Goal: Communication & Community: Answer question/provide support

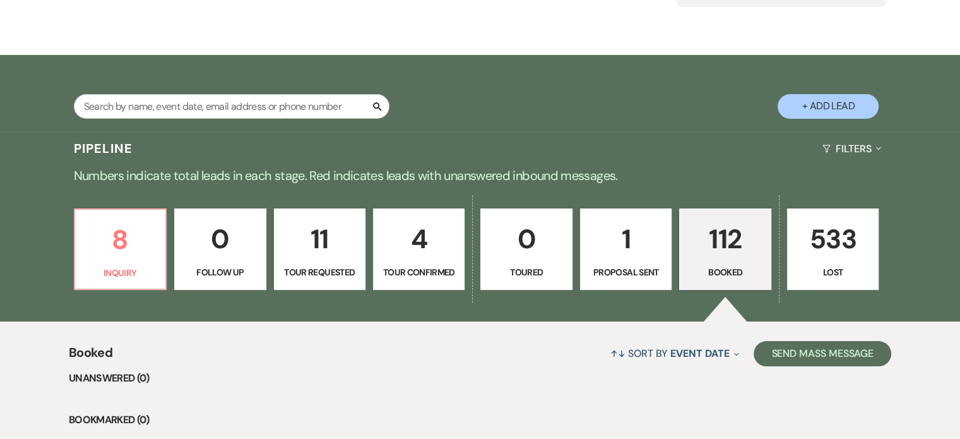
scroll to position [253, 0]
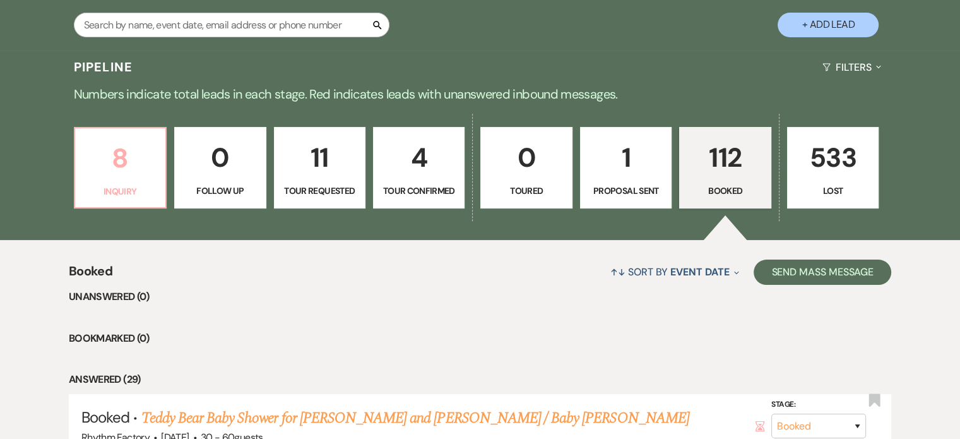
click at [121, 161] on p "8" at bounding box center [120, 158] width 75 height 42
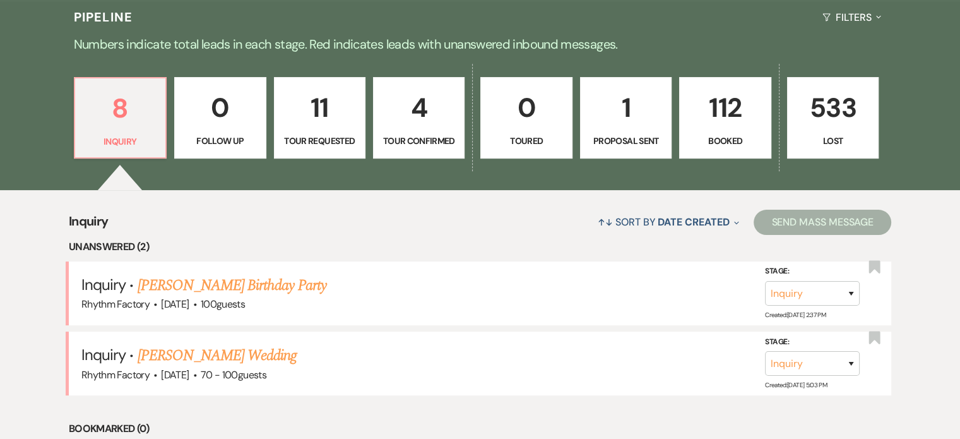
scroll to position [442, 0]
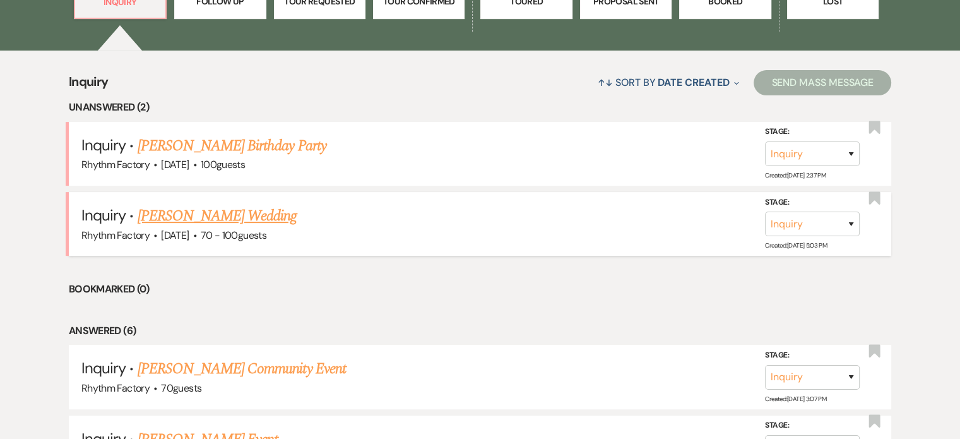
click at [251, 214] on link "[PERSON_NAME] Wedding" at bounding box center [218, 216] width 160 height 23
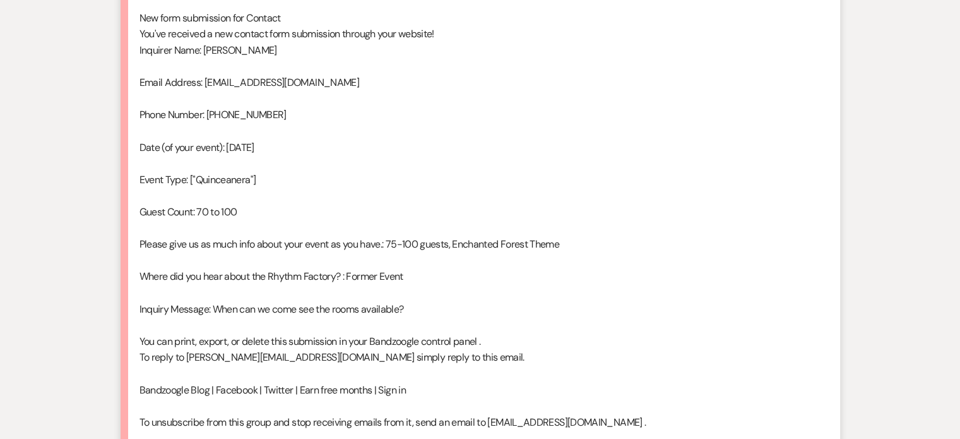
scroll to position [850, 0]
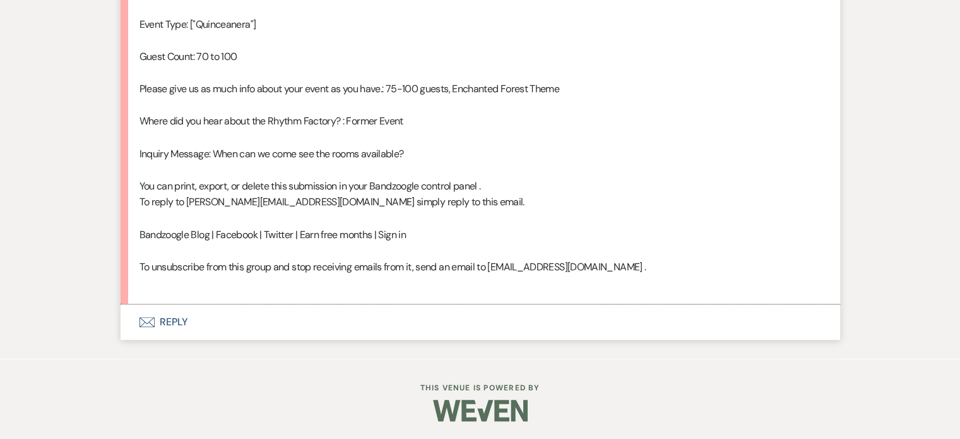
click at [176, 325] on button "Envelope Reply" at bounding box center [481, 321] width 720 height 35
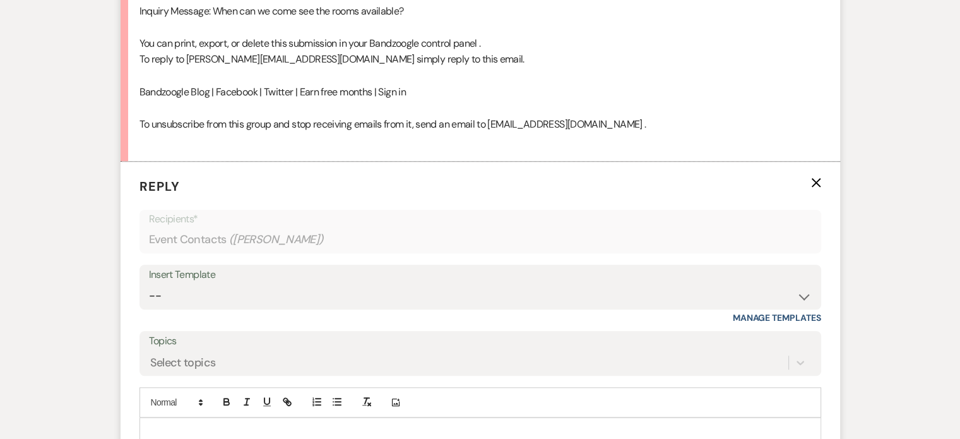
scroll to position [1064, 0]
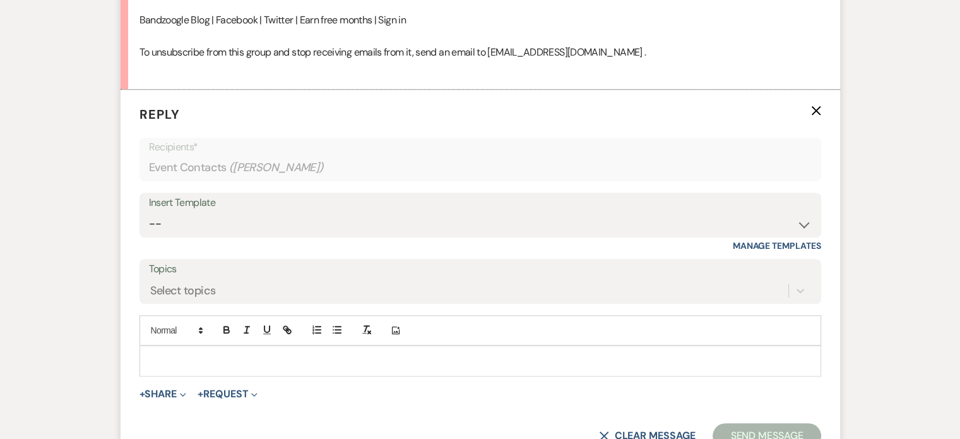
click at [812, 223] on div "Insert Template -- Available Date I want PRICE More detail to give price Use ou…" at bounding box center [481, 215] width 682 height 45
click at [801, 226] on select "-- Available Date I want PRICE More detail to give price Use our decor Wedding …" at bounding box center [480, 224] width 663 height 25
select select "5944"
click at [149, 212] on select "-- Available Date I want PRICE More detail to give price Use our decor Wedding …" at bounding box center [480, 224] width 663 height 25
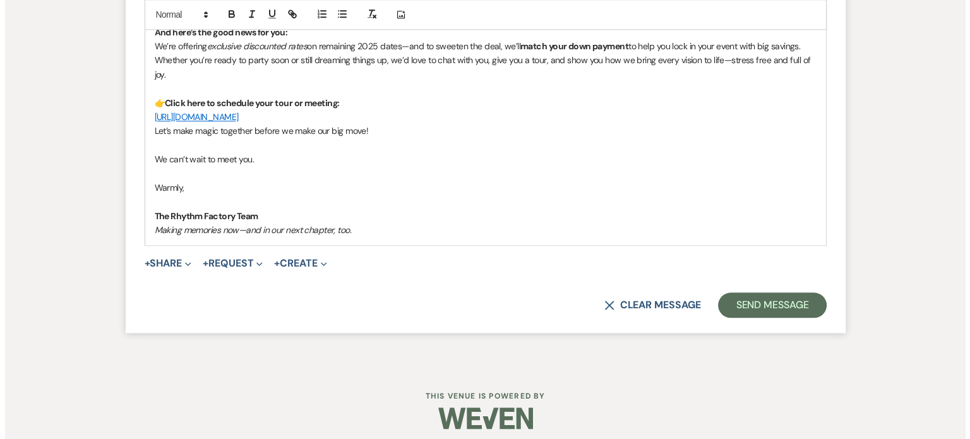
scroll to position [1485, 0]
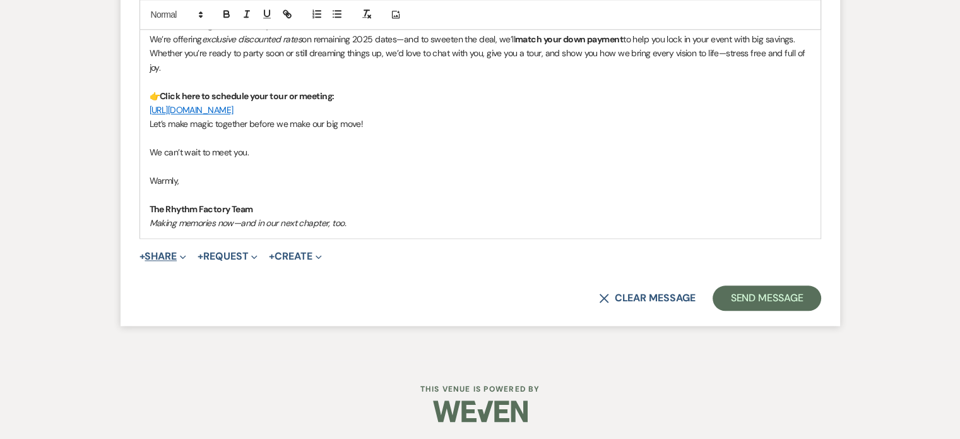
click at [162, 251] on button "+ Share Expand" at bounding box center [163, 256] width 47 height 10
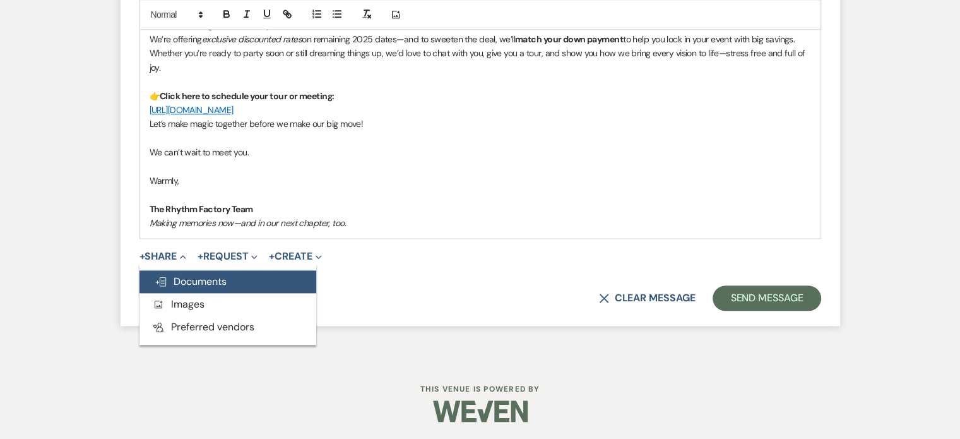
click at [193, 277] on span "Doc Upload Documents" at bounding box center [191, 281] width 72 height 13
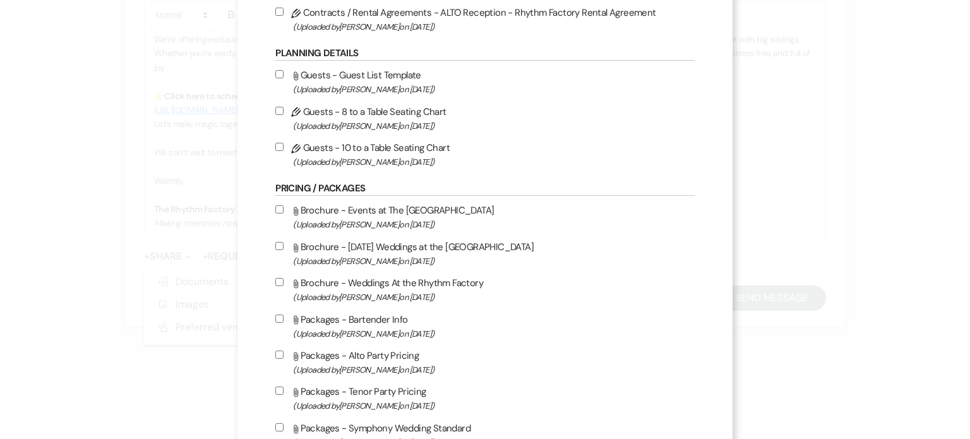
scroll to position [442, 0]
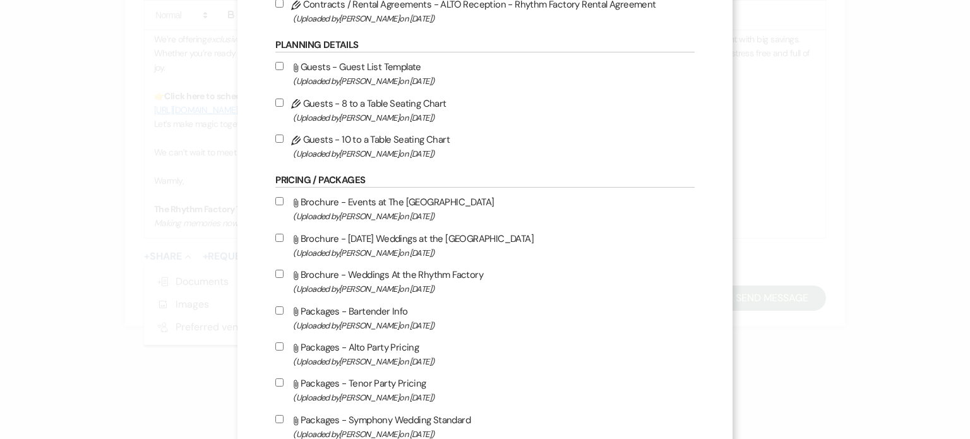
click at [280, 276] on input "Attach File Brochure - Weddings At the Rhythm Factory (Uploaded by Michael Butl…" at bounding box center [279, 274] width 8 height 8
checkbox input "true"
click at [280, 239] on input "Attach File Brochure - Sunday Weddings at the Rhythm Factory (Uploaded by Micha…" at bounding box center [279, 238] width 8 height 8
checkbox input "true"
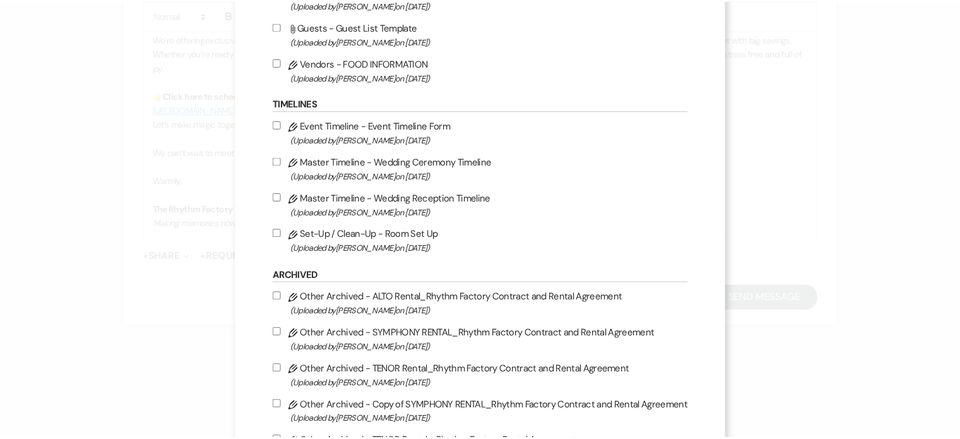
scroll to position [1406, 0]
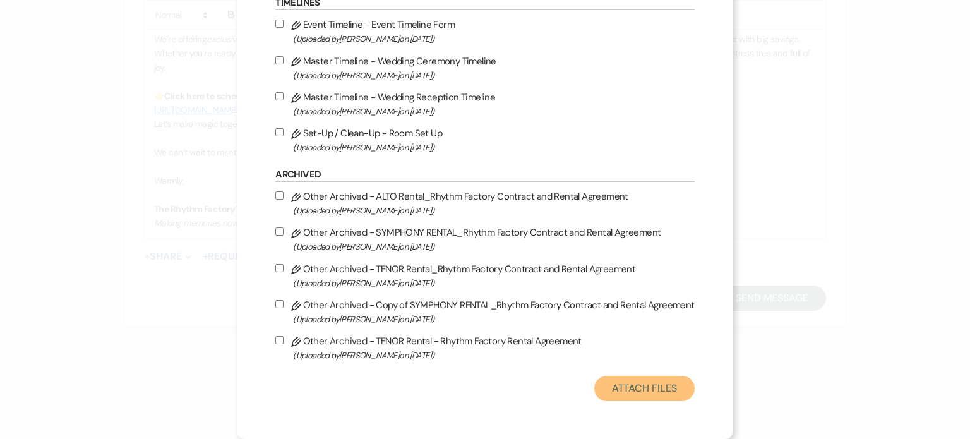
click at [640, 387] on button "Attach Files" at bounding box center [644, 388] width 100 height 25
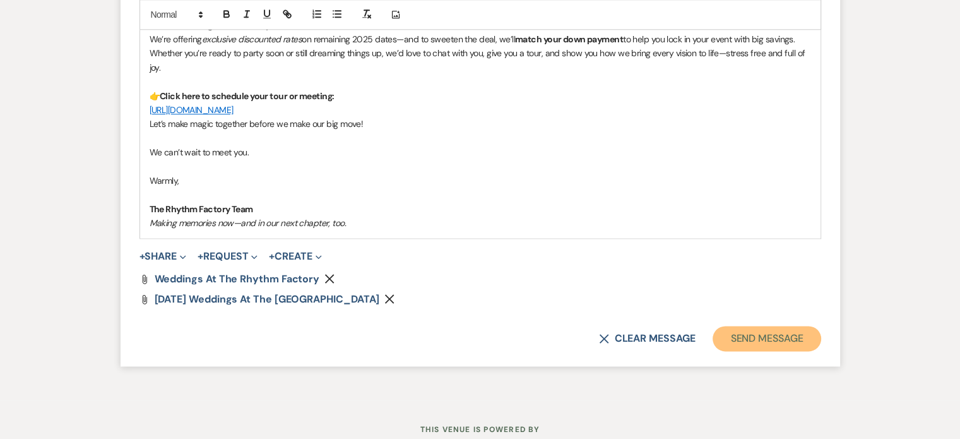
click at [796, 335] on button "Send Message" at bounding box center [767, 338] width 108 height 25
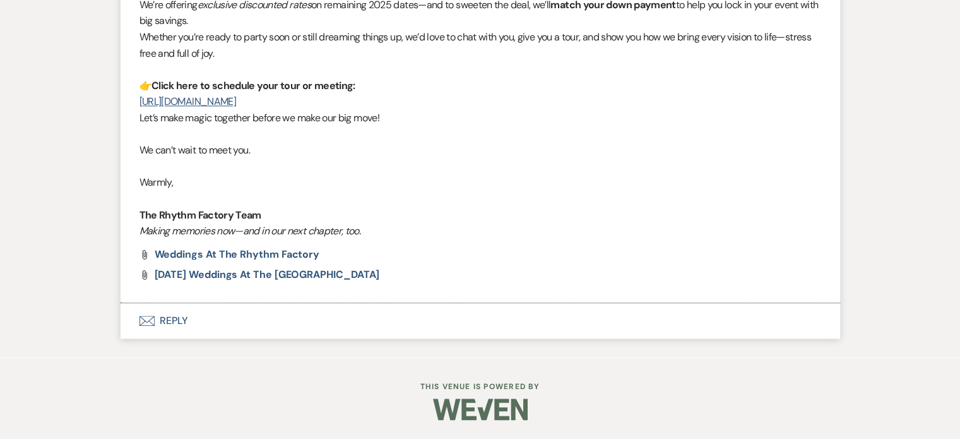
scroll to position [1314, 0]
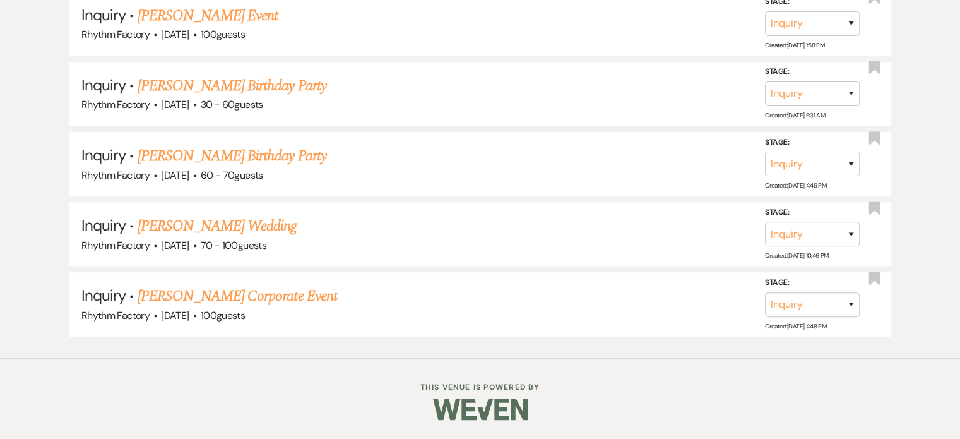
scroll to position [442, 0]
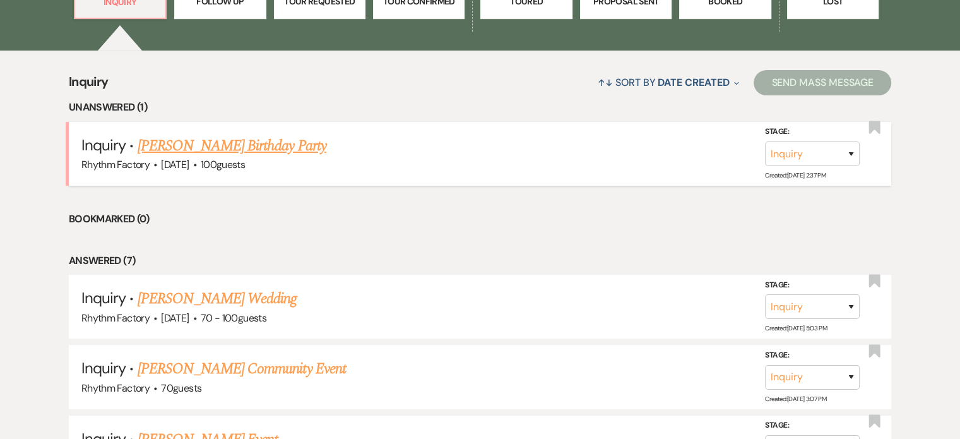
click at [263, 149] on link "Shanta Davis's Birthday Party" at bounding box center [232, 145] width 189 height 23
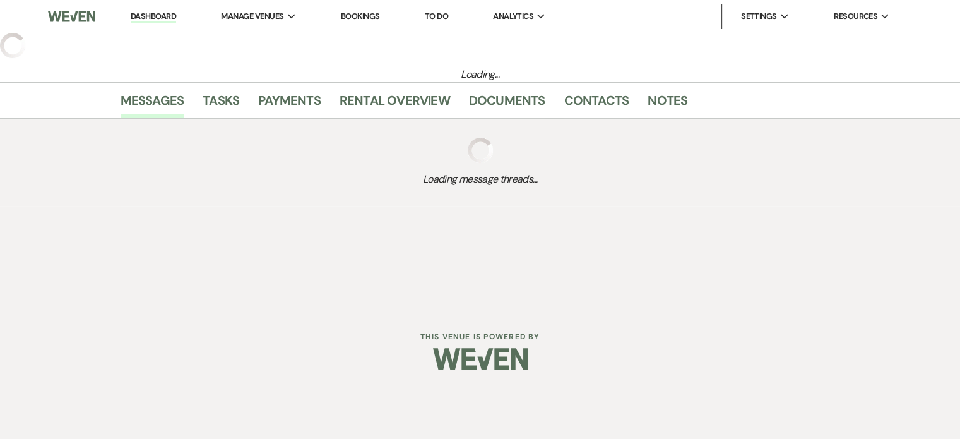
select select "4"
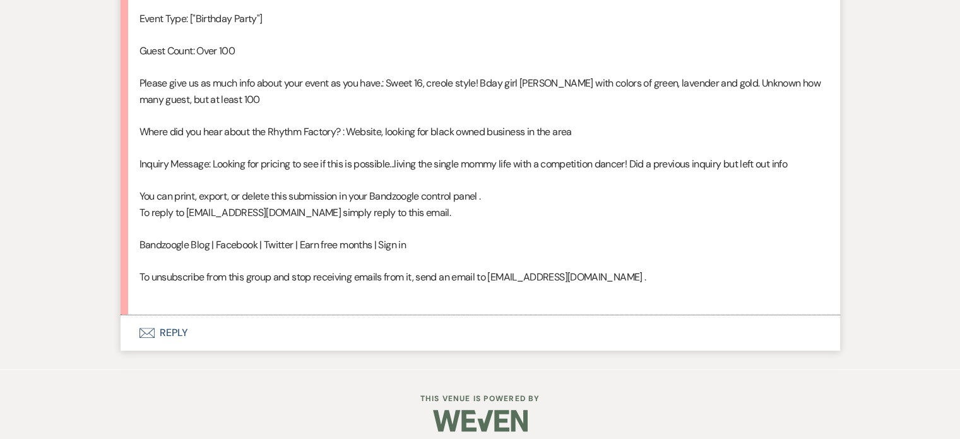
scroll to position [866, 0]
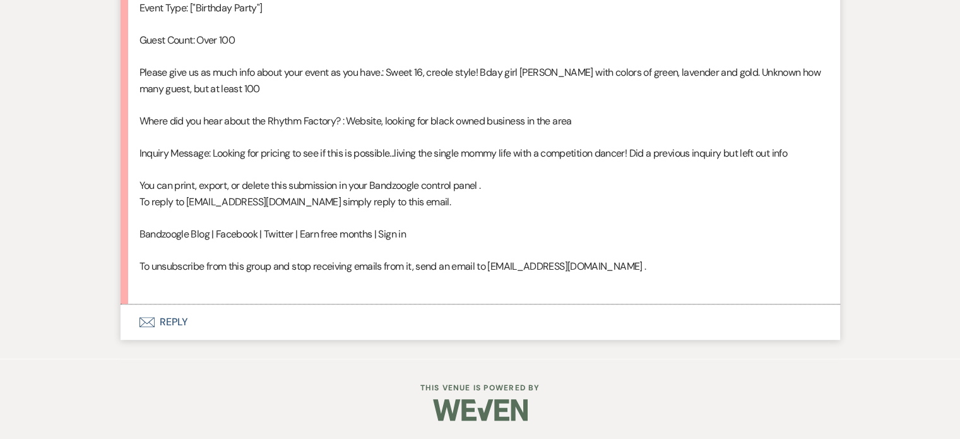
click at [157, 320] on button "Envelope Reply" at bounding box center [481, 321] width 720 height 35
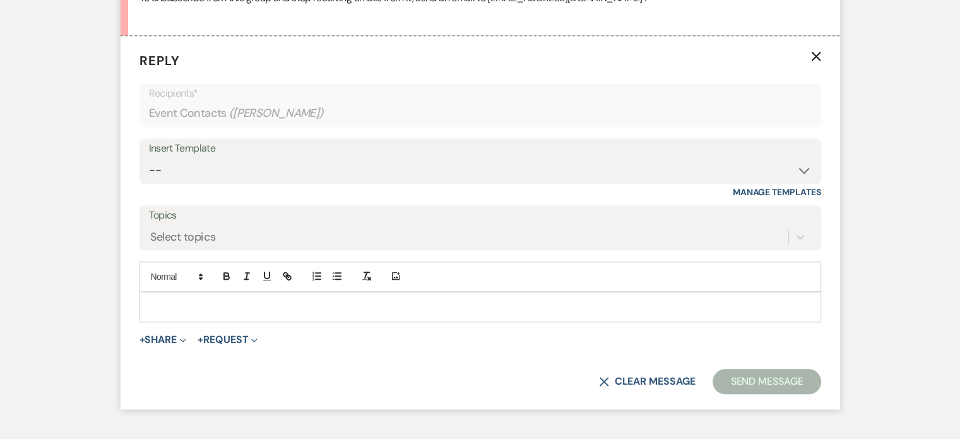
scroll to position [1136, 0]
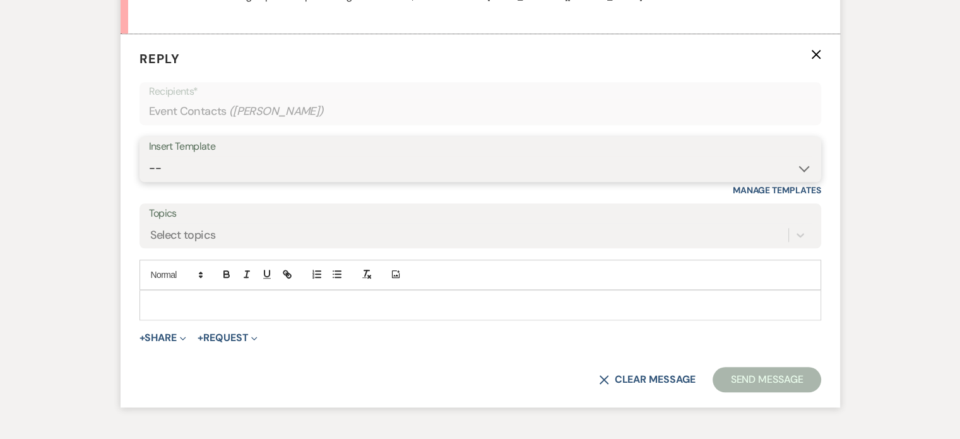
click at [808, 167] on select "-- Available Date I want PRICE More detail to give price Use our decor Wedding …" at bounding box center [480, 168] width 663 height 25
select select "5944"
click at [149, 156] on select "-- Available Date I want PRICE More detail to give price Use our decor Wedding …" at bounding box center [480, 168] width 663 height 25
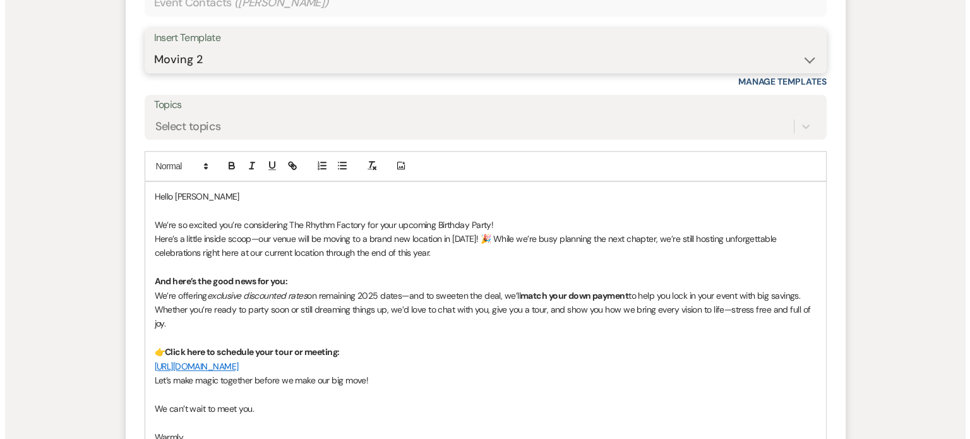
scroll to position [1389, 0]
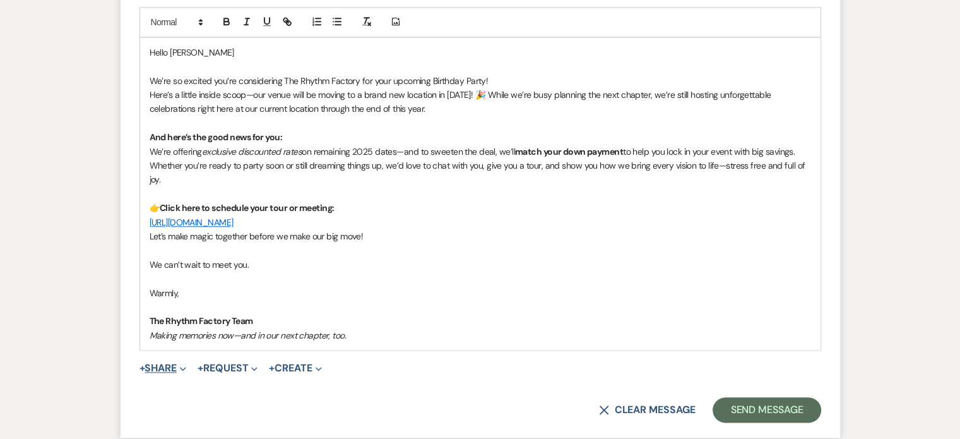
click at [152, 363] on button "+ Share Expand" at bounding box center [163, 368] width 47 height 10
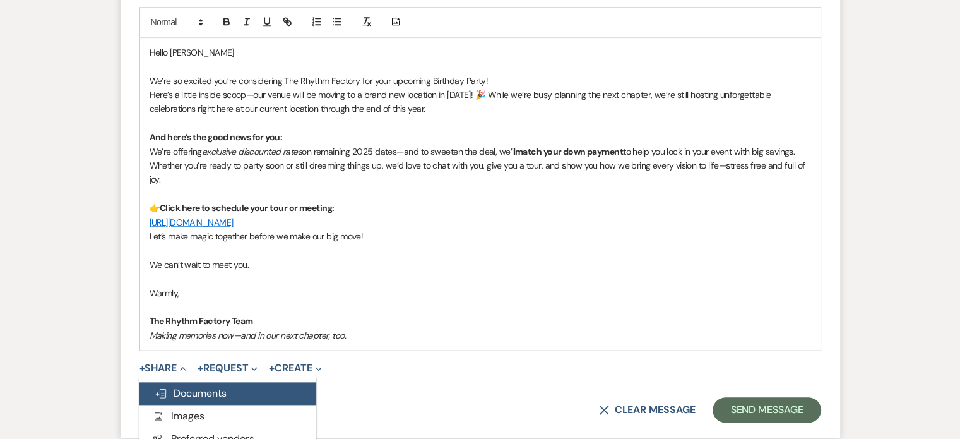
click at [177, 390] on span "Doc Upload Documents" at bounding box center [191, 392] width 72 height 13
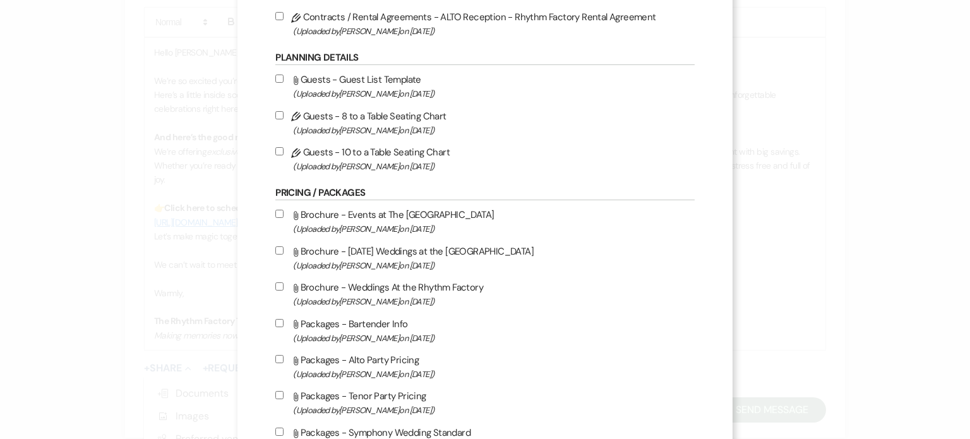
scroll to position [505, 0]
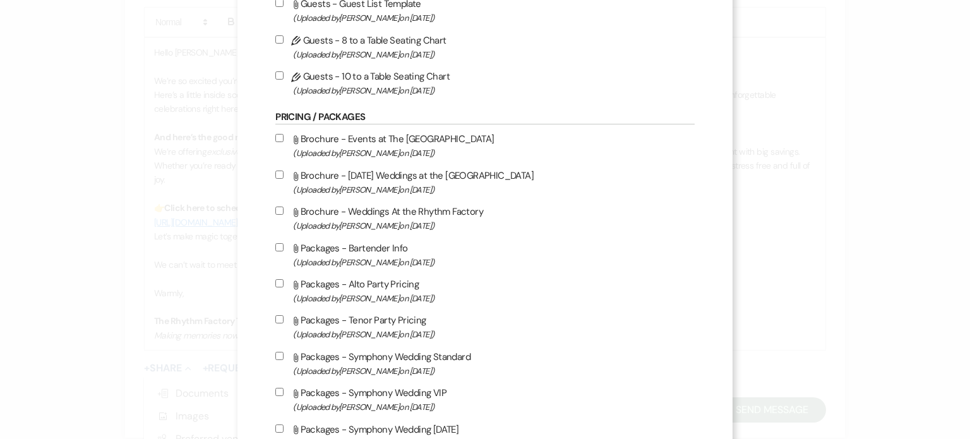
click at [280, 141] on input "Attach File Brochure - Events at The Rhythm Factory (Uploaded by Michael Butler…" at bounding box center [279, 138] width 8 height 8
checkbox input "true"
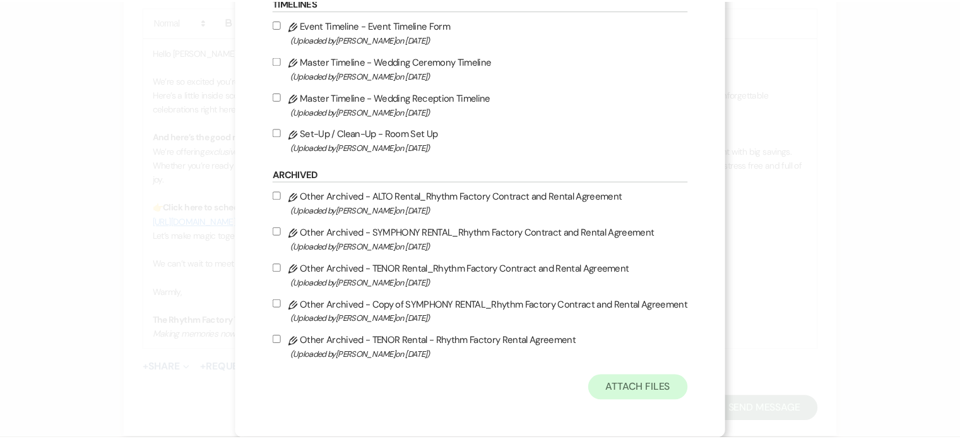
scroll to position [1406, 0]
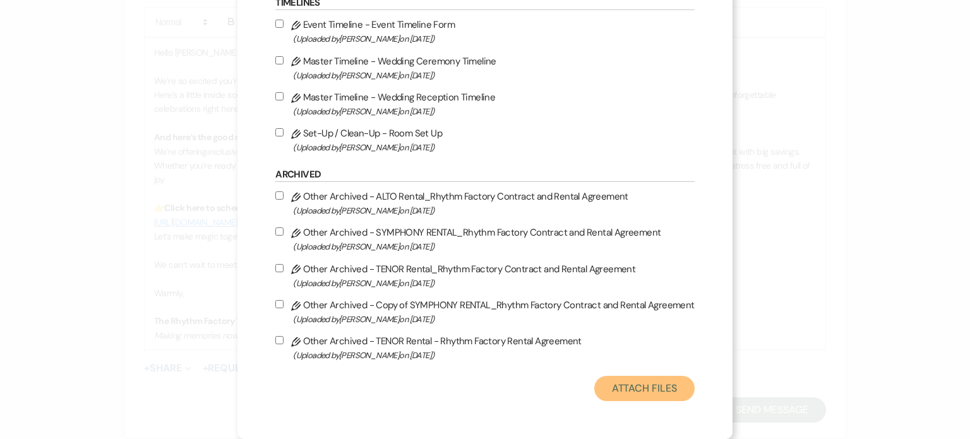
click at [629, 388] on button "Attach Files" at bounding box center [644, 388] width 100 height 25
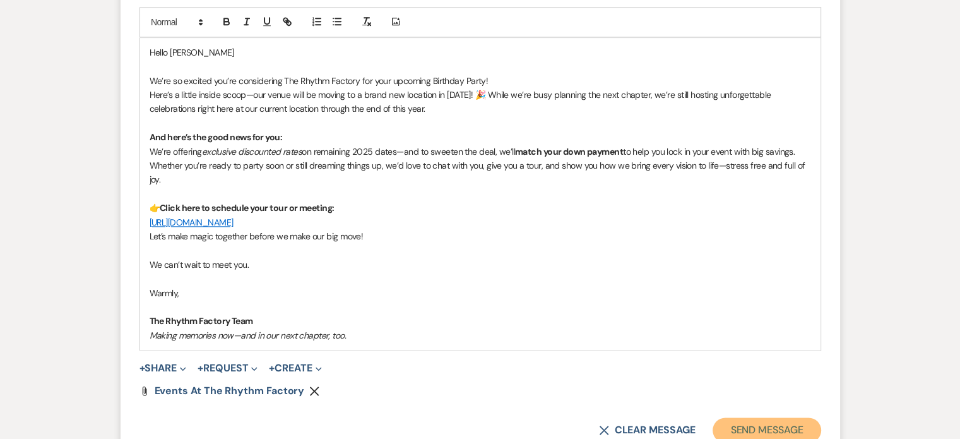
click at [794, 420] on button "Send Message" at bounding box center [767, 429] width 108 height 25
